Goal: Navigation & Orientation: Find specific page/section

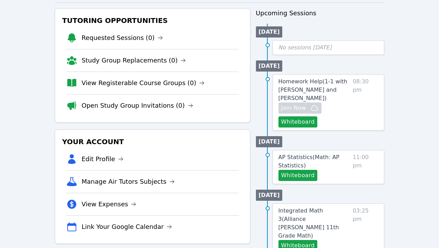
scroll to position [77, 0]
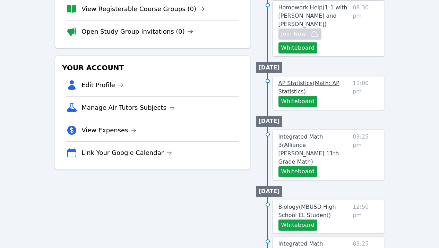
scroll to position [151, 0]
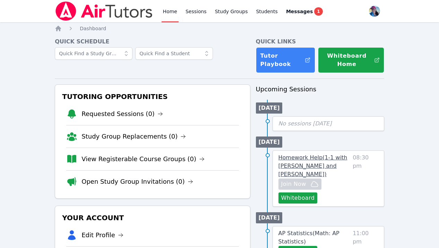
scroll to position [91, 0]
